Goal: Task Accomplishment & Management: Manage account settings

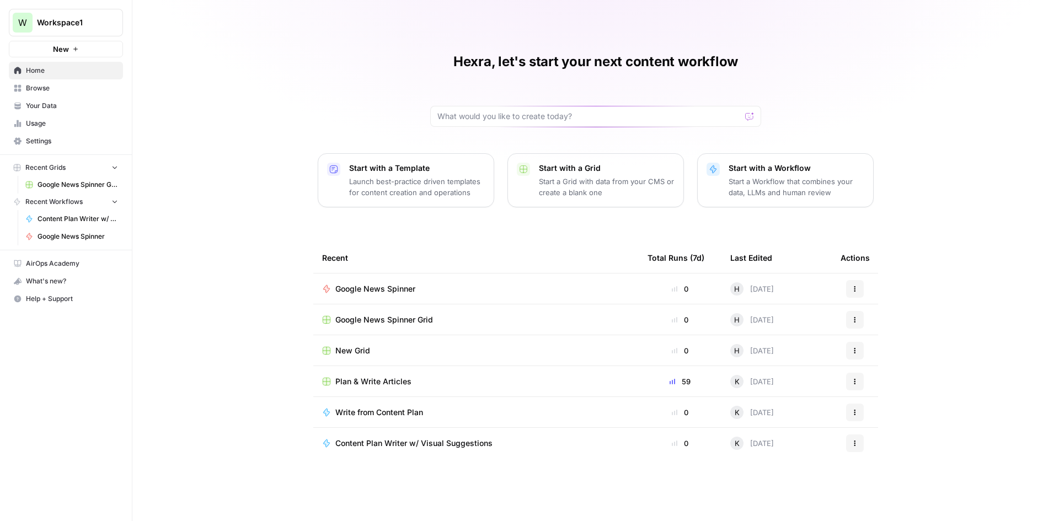
click at [41, 140] on span "Settings" at bounding box center [72, 141] width 92 height 10
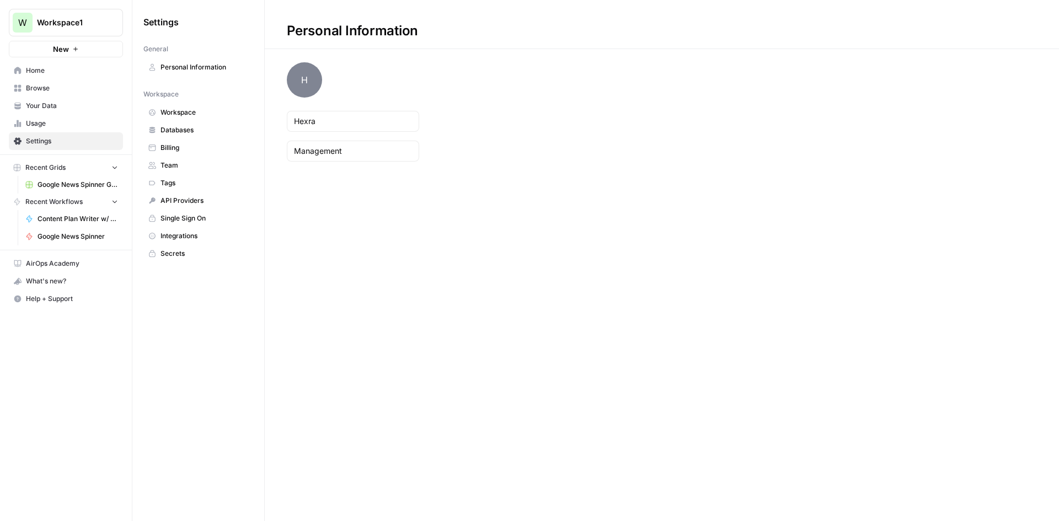
click at [46, 122] on span "Usage" at bounding box center [72, 124] width 92 height 10
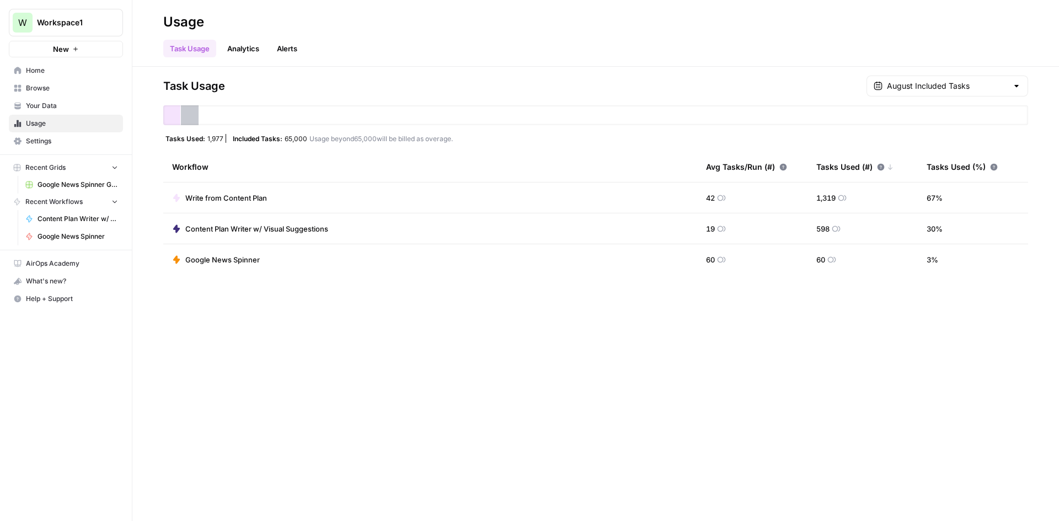
click at [55, 109] on span "Your Data" at bounding box center [72, 106] width 92 height 10
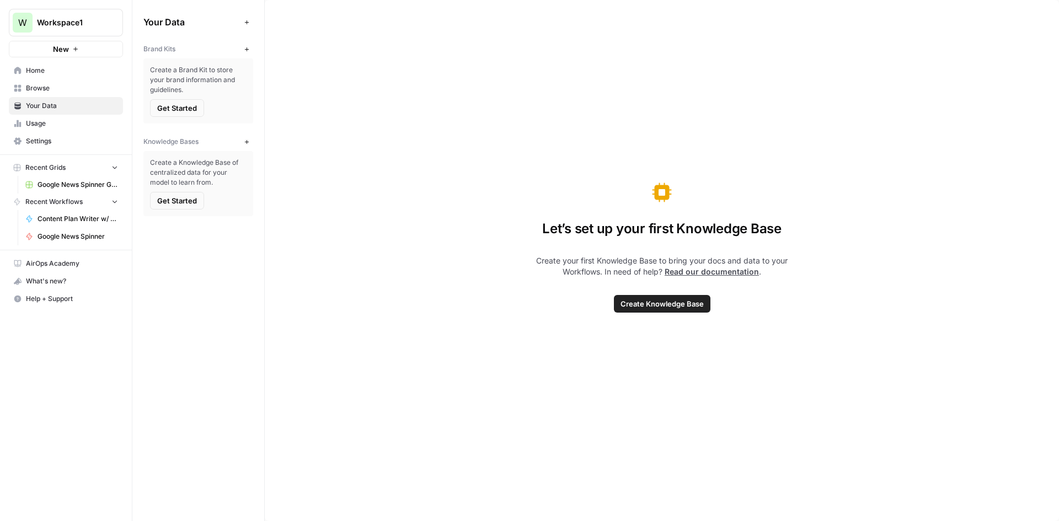
click at [51, 123] on span "Usage" at bounding box center [72, 124] width 92 height 10
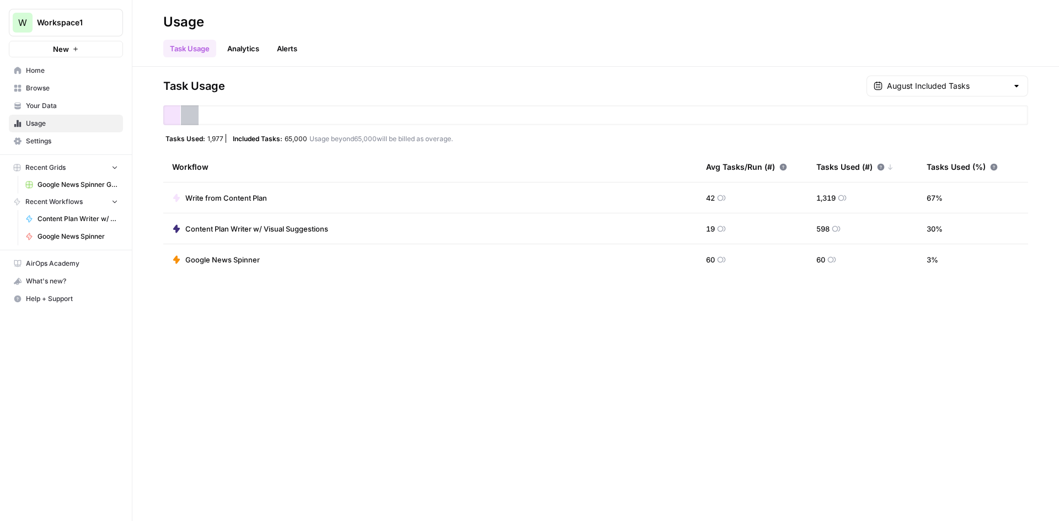
click at [65, 104] on span "Your Data" at bounding box center [72, 106] width 92 height 10
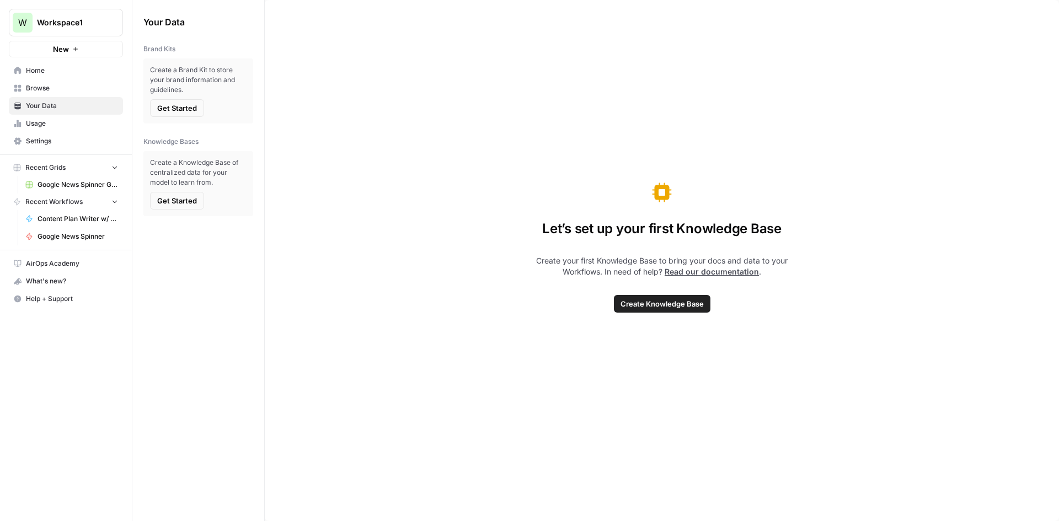
click at [63, 83] on span "Browse" at bounding box center [72, 88] width 92 height 10
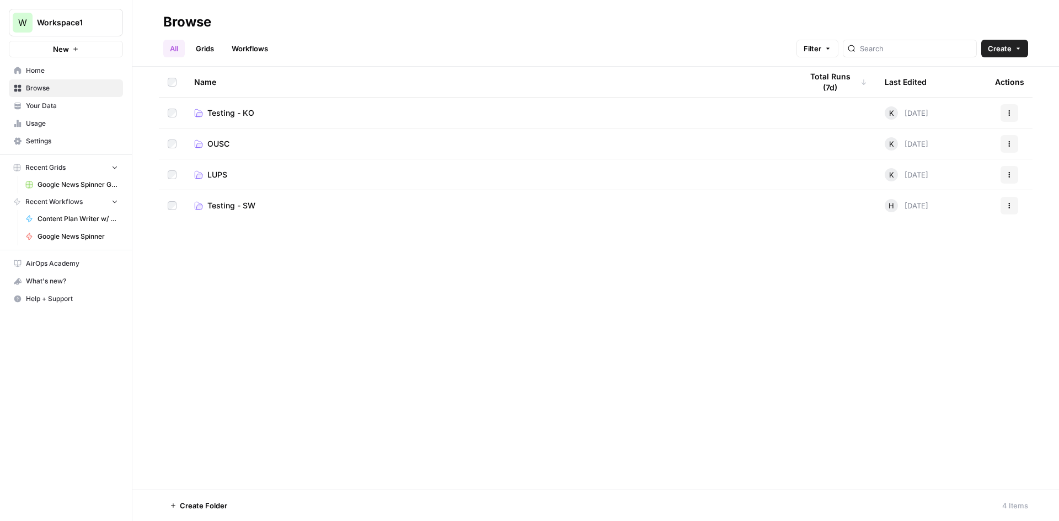
click at [218, 140] on span "OUSC" at bounding box center [218, 143] width 22 height 11
click at [229, 205] on span "Testing - SW" at bounding box center [231, 205] width 48 height 11
click at [234, 108] on span "Testing - KO" at bounding box center [230, 113] width 47 height 11
click at [63, 137] on span "Settings" at bounding box center [72, 141] width 92 height 10
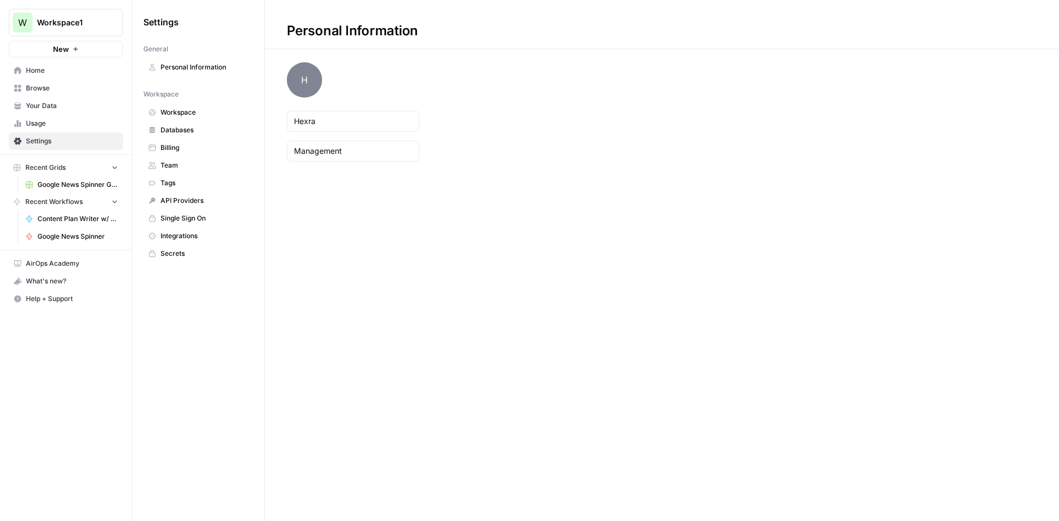
click at [183, 159] on link "Team" at bounding box center [198, 166] width 110 height 18
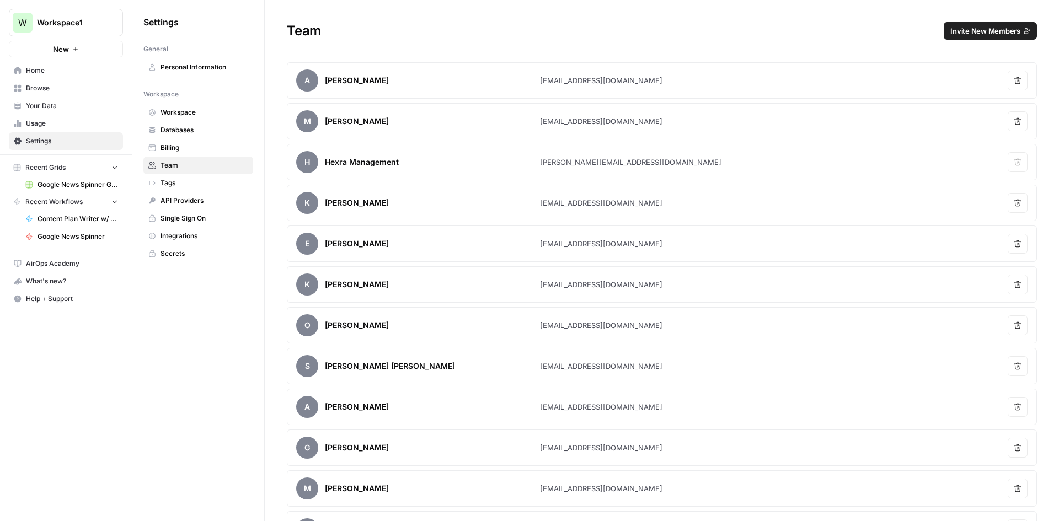
click at [978, 31] on span "Invite New Members" at bounding box center [986, 30] width 70 height 11
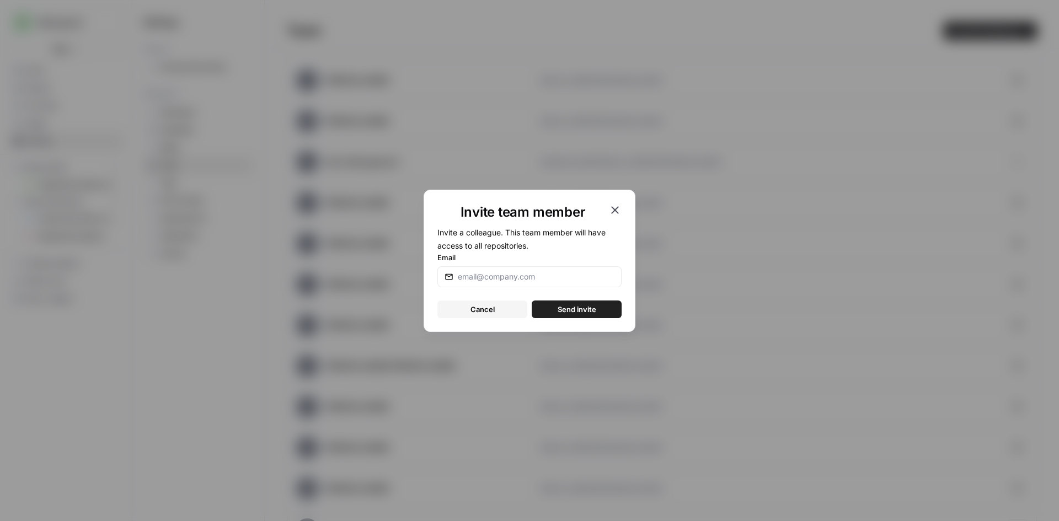
click at [616, 212] on icon "button" at bounding box center [614, 210] width 13 height 13
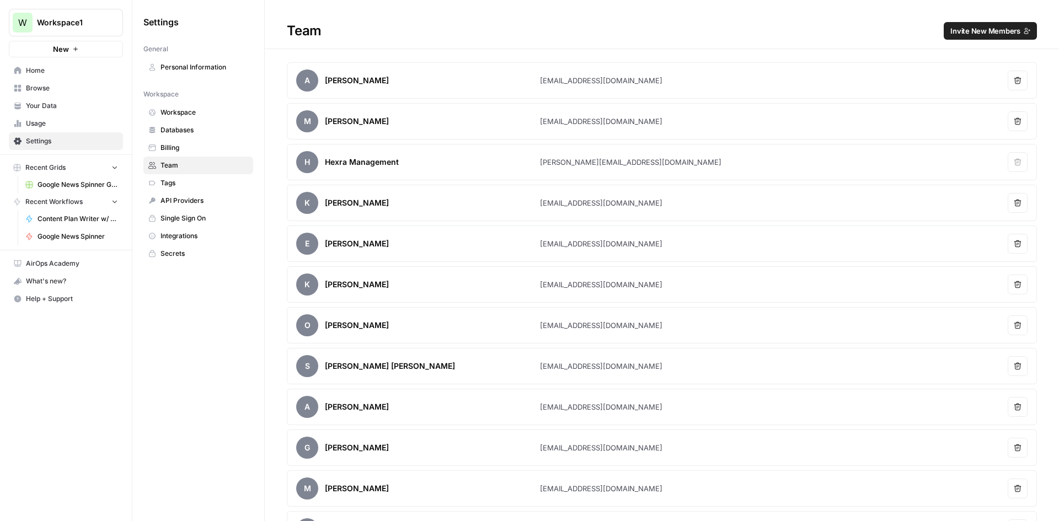
click at [979, 29] on span "Invite New Members" at bounding box center [986, 30] width 70 height 11
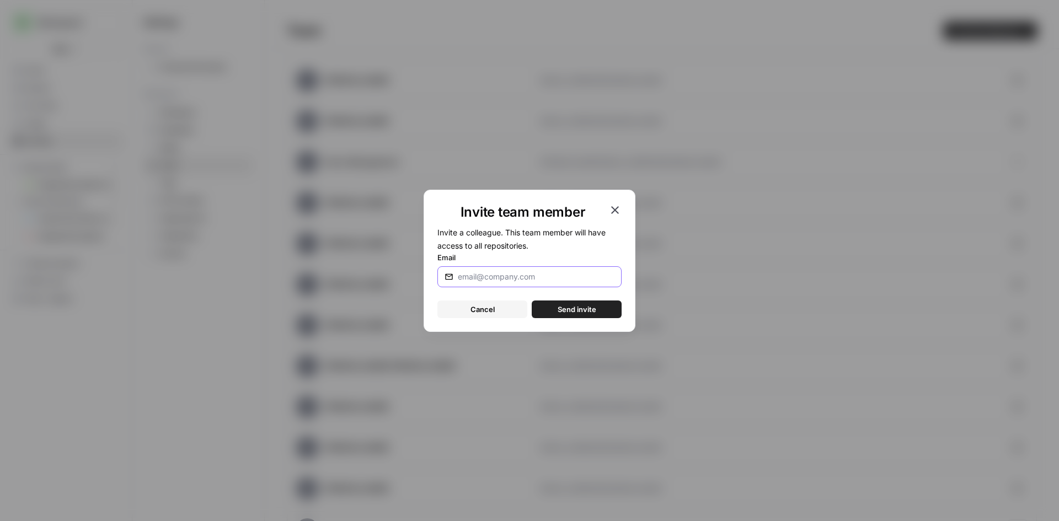
drag, startPoint x: 531, startPoint y: 277, endPoint x: 533, endPoint y: 259, distance: 18.9
click at [531, 275] on input "Email" at bounding box center [536, 276] width 157 height 11
click at [493, 275] on input "[EMAIL_ADDRESS][DOMAIN_NAME]" at bounding box center [536, 276] width 157 height 11
type input "[EMAIL_ADDRESS][DOMAIN_NAME]"
click at [590, 306] on span "Send invite" at bounding box center [577, 309] width 39 height 11
